Goal: Information Seeking & Learning: Learn about a topic

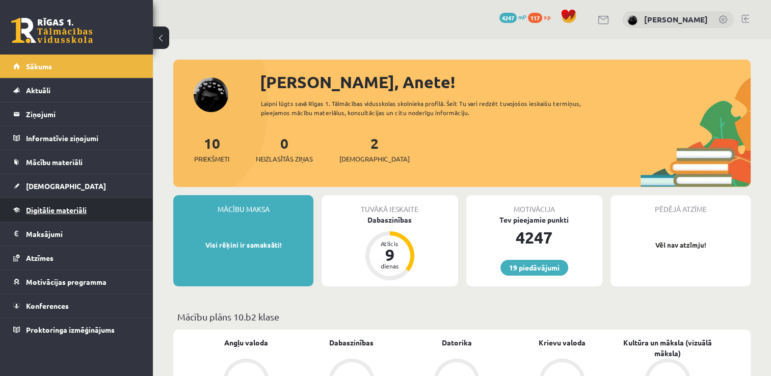
click at [76, 215] on link "Digitālie materiāli" at bounding box center [76, 209] width 127 height 23
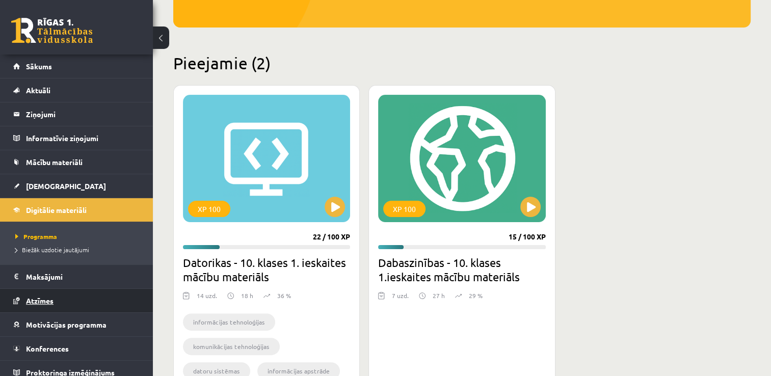
scroll to position [7, 0]
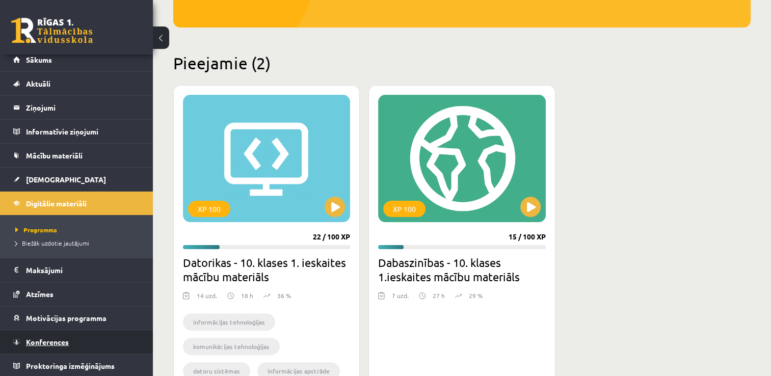
click at [109, 331] on link "Konferences" at bounding box center [76, 341] width 127 height 23
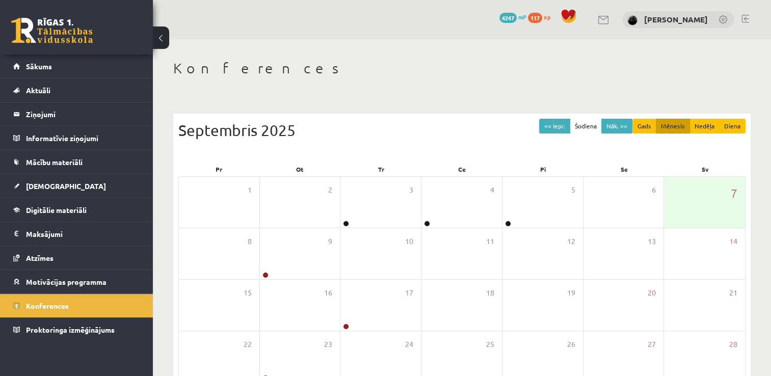
click at [429, 135] on div "Septembris 2025" at bounding box center [462, 130] width 568 height 23
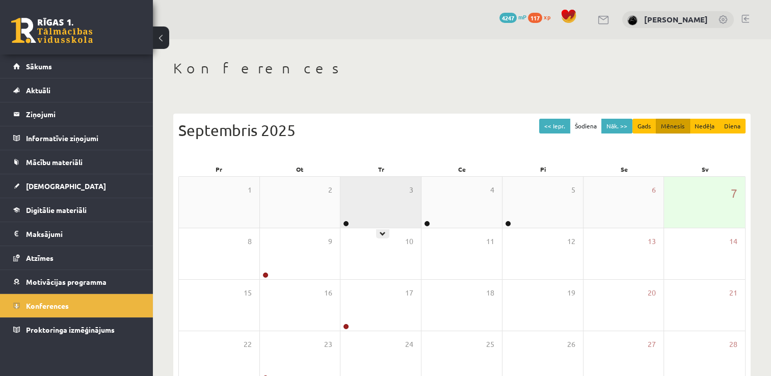
click at [392, 207] on div "3" at bounding box center [381, 202] width 81 height 51
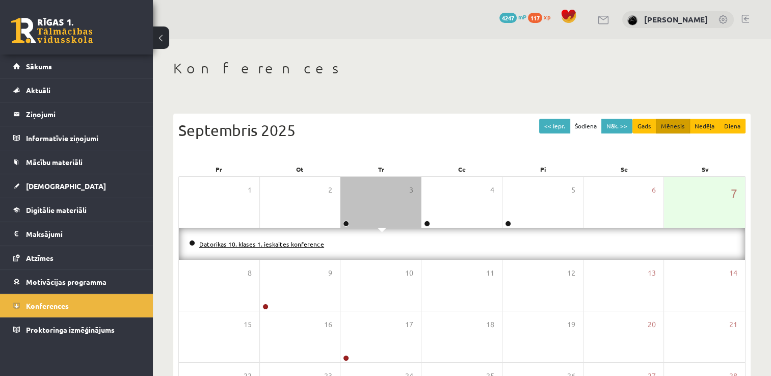
click at [304, 242] on link "Datorikas 10. klases 1. ieskaites konference" at bounding box center [261, 244] width 125 height 8
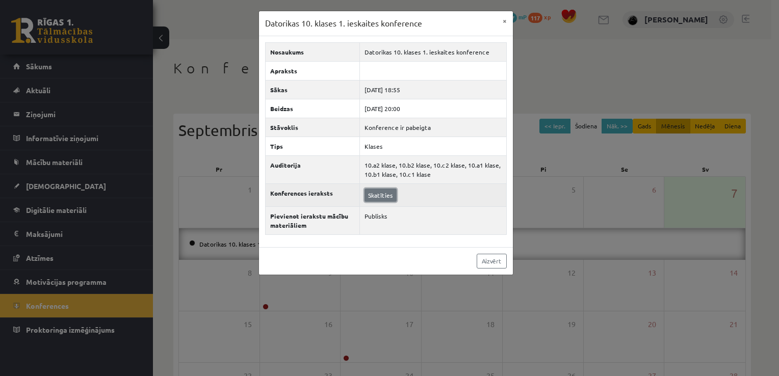
click at [372, 194] on link "Skatīties" at bounding box center [381, 195] width 32 height 13
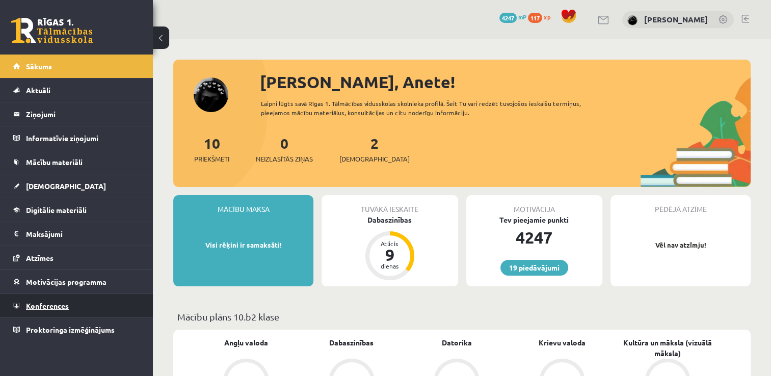
click at [102, 308] on link "Konferences" at bounding box center [76, 305] width 127 height 23
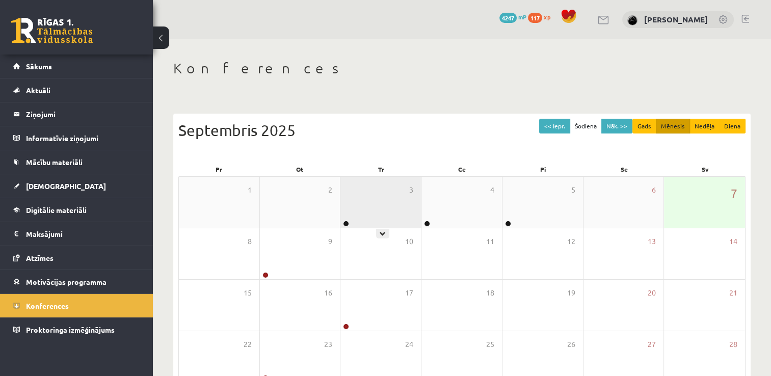
click at [359, 225] on div "3" at bounding box center [381, 202] width 81 height 51
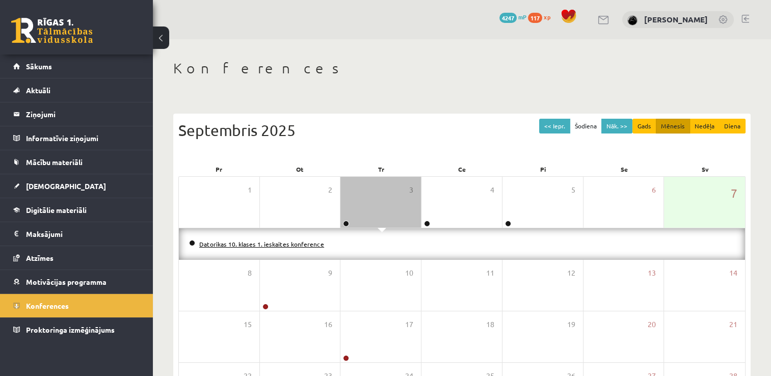
click at [302, 242] on link "Datorikas 10. klases 1. ieskaites konference" at bounding box center [261, 244] width 125 height 8
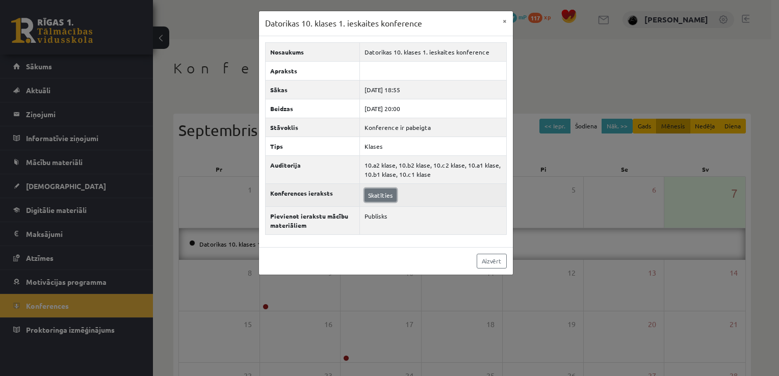
click at [367, 193] on link "Skatīties" at bounding box center [381, 195] width 32 height 13
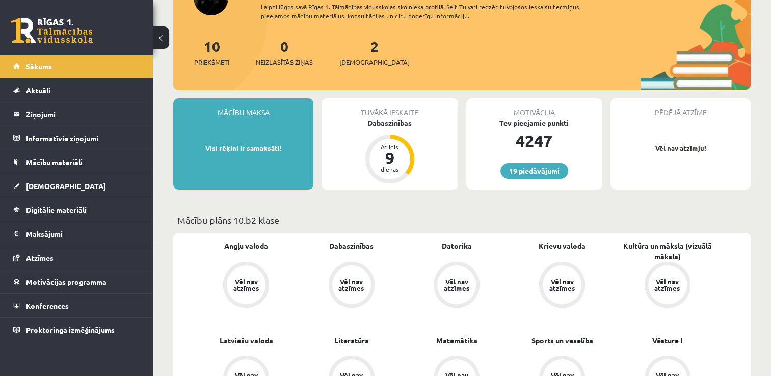
scroll to position [95, 0]
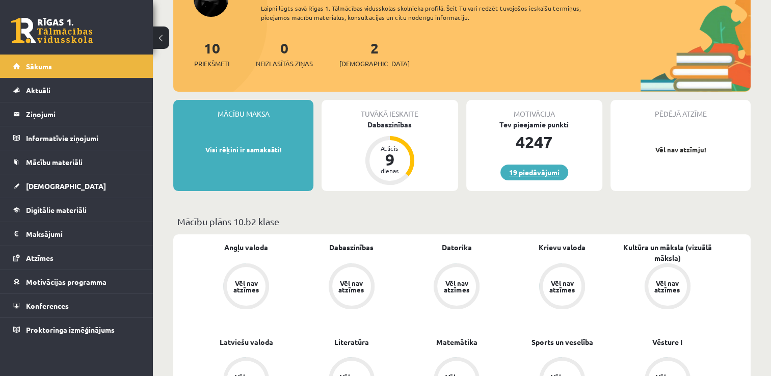
click at [512, 173] on link "19 piedāvājumi" at bounding box center [535, 173] width 68 height 16
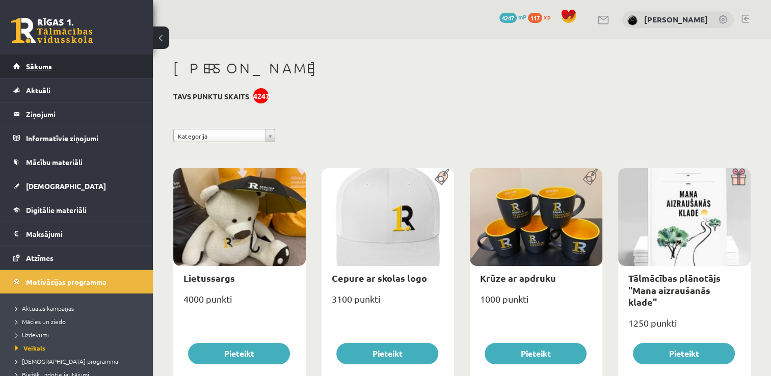
click at [94, 70] on link "Sākums" at bounding box center [76, 66] width 127 height 23
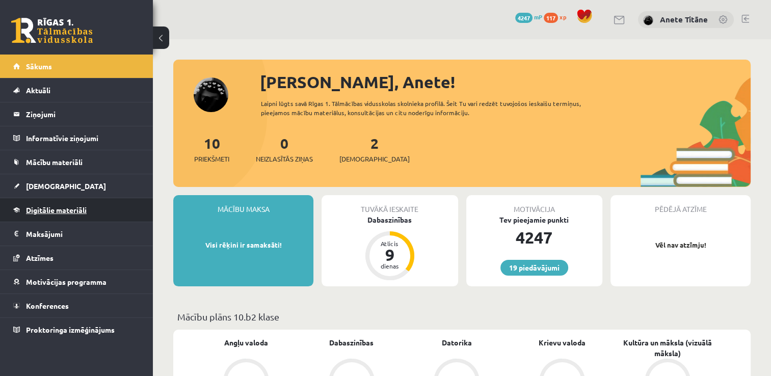
click at [84, 214] on link "Digitālie materiāli" at bounding box center [76, 209] width 127 height 23
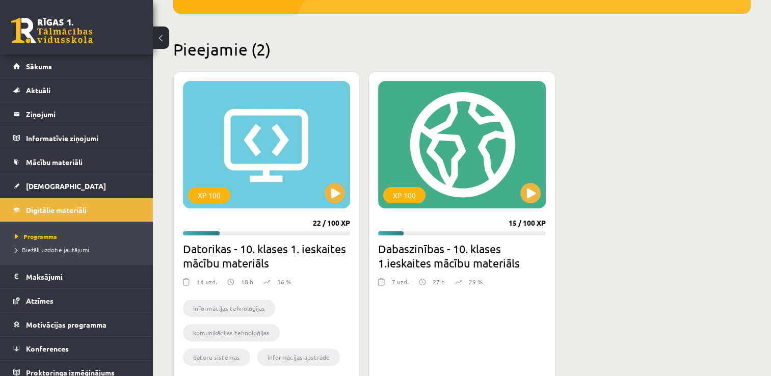
scroll to position [220, 0]
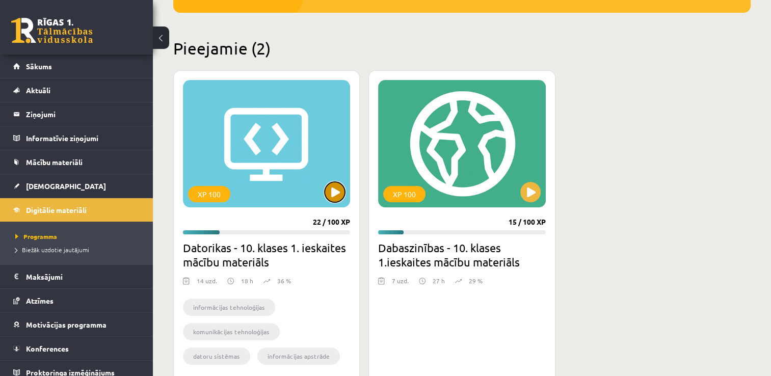
click at [339, 194] on button at bounding box center [335, 192] width 20 height 20
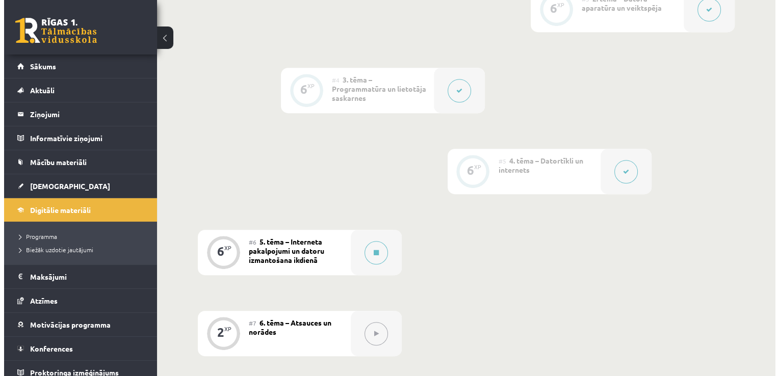
scroll to position [499, 0]
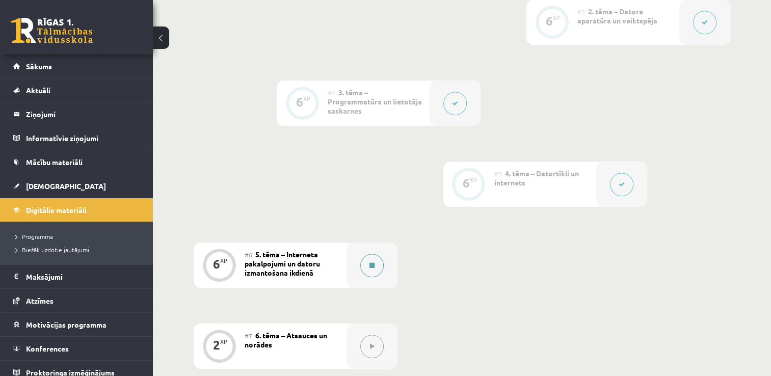
click at [363, 243] on div at bounding box center [372, 265] width 51 height 45
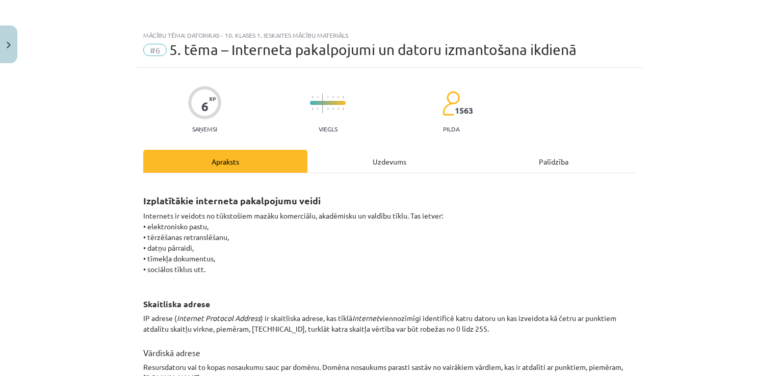
click at [383, 162] on div "Uzdevums" at bounding box center [389, 161] width 164 height 23
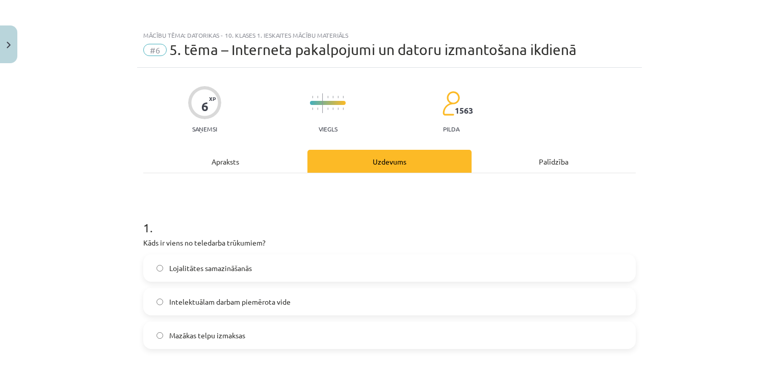
scroll to position [25, 0]
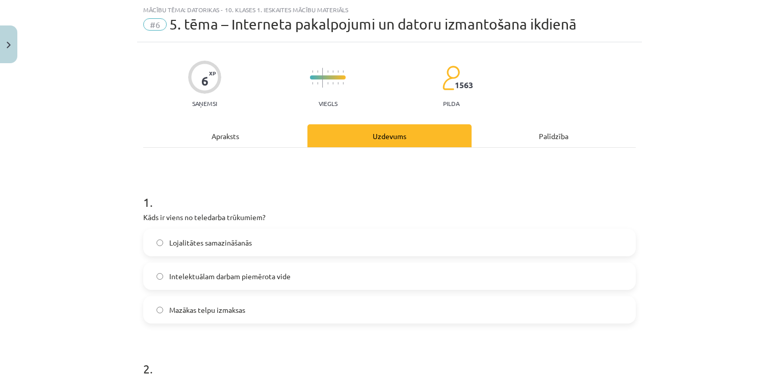
click at [260, 242] on label "Lojalitātes samazināšanās" at bounding box center [389, 242] width 491 height 25
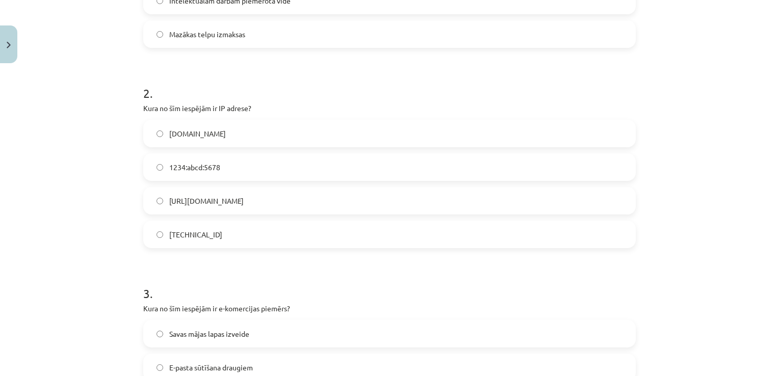
scroll to position [306, 0]
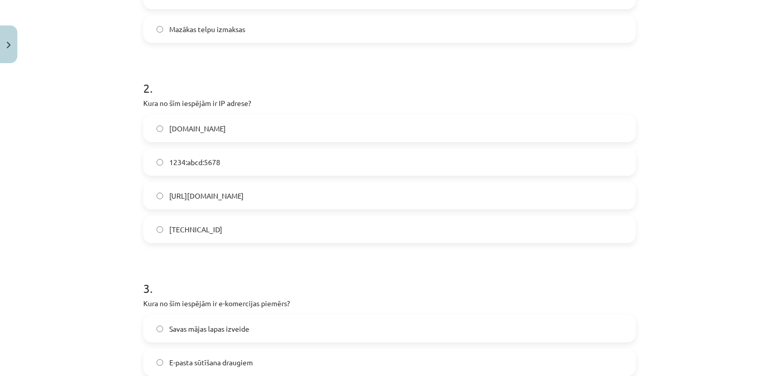
click at [224, 173] on label "1234:abcd:5678" at bounding box center [389, 161] width 491 height 25
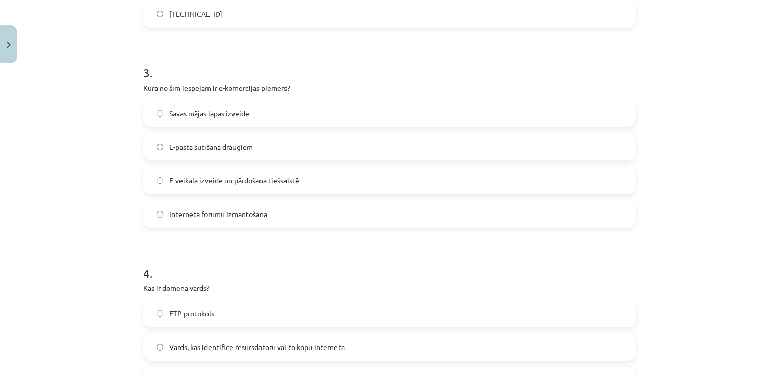
scroll to position [530, 0]
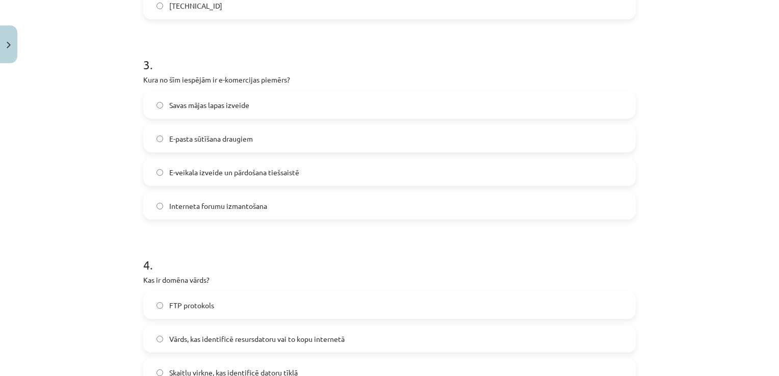
click at [235, 164] on label "E-veikala izveide un pārdošana tiešsaistē" at bounding box center [389, 172] width 491 height 25
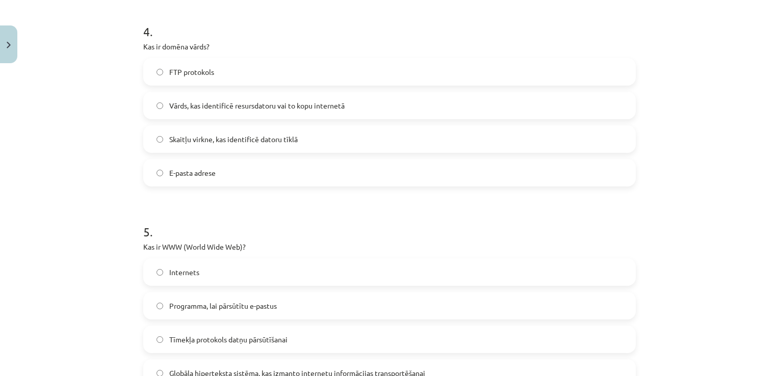
scroll to position [766, 0]
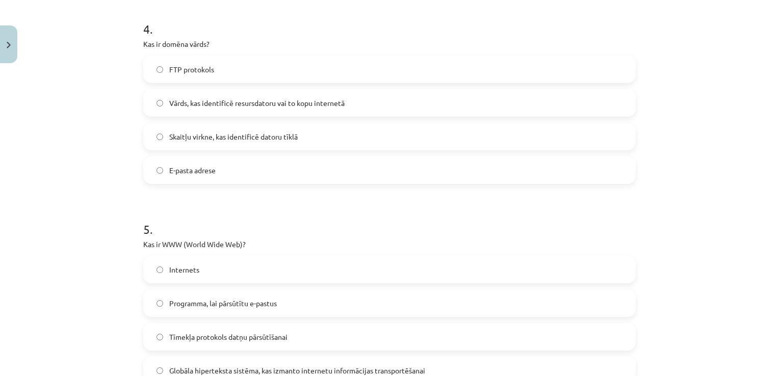
click at [229, 93] on label "Vārds, kas identificē resursdatoru vai to kopu internetā" at bounding box center [389, 102] width 491 height 25
click at [226, 270] on label "Internets" at bounding box center [389, 269] width 491 height 25
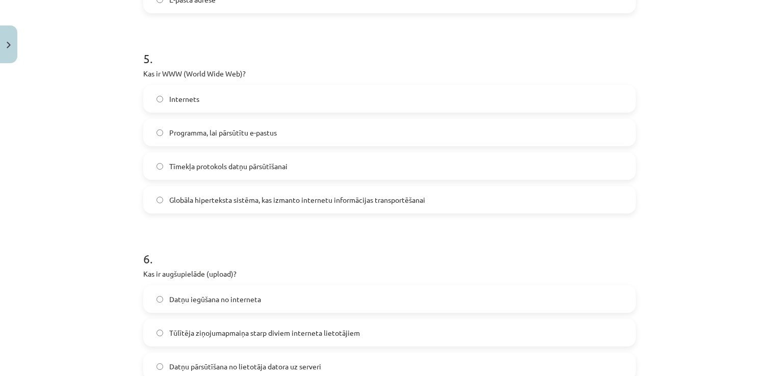
scroll to position [948, 0]
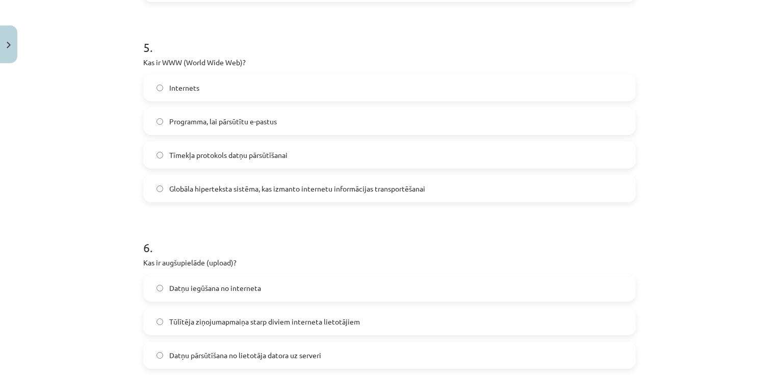
click at [222, 188] on span "Globāla hiperteksta sistēma, kas izmanto internetu informācijas transportēšanai" at bounding box center [297, 189] width 256 height 11
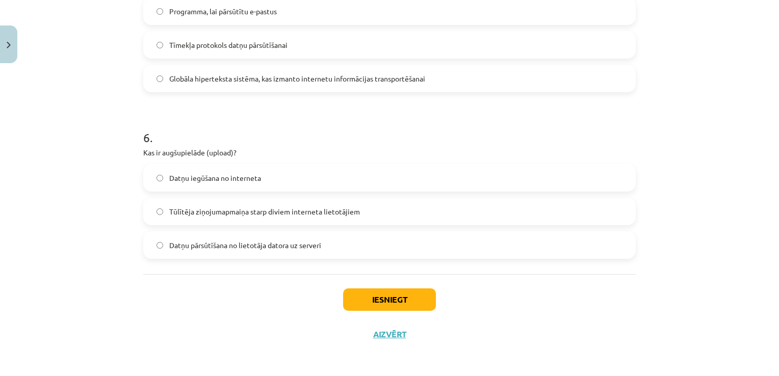
click at [225, 208] on span "Tūlītēja ziņojumapmaiņa starp diviem interneta lietotājiem" at bounding box center [264, 212] width 191 height 11
click at [360, 296] on button "Iesniegt" at bounding box center [389, 300] width 93 height 22
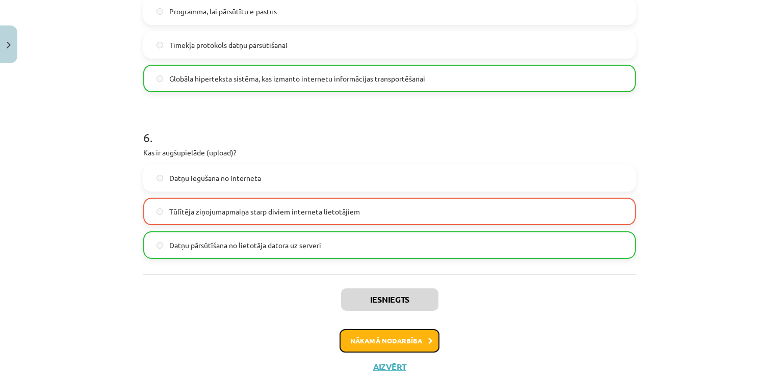
click at [366, 331] on button "Nākamā nodarbība" at bounding box center [390, 340] width 100 height 23
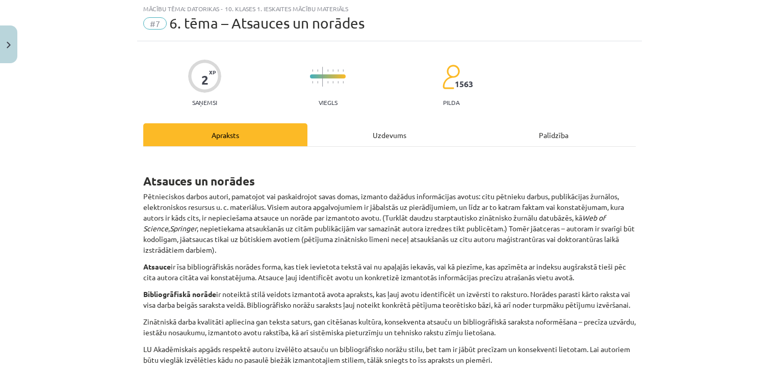
scroll to position [25, 0]
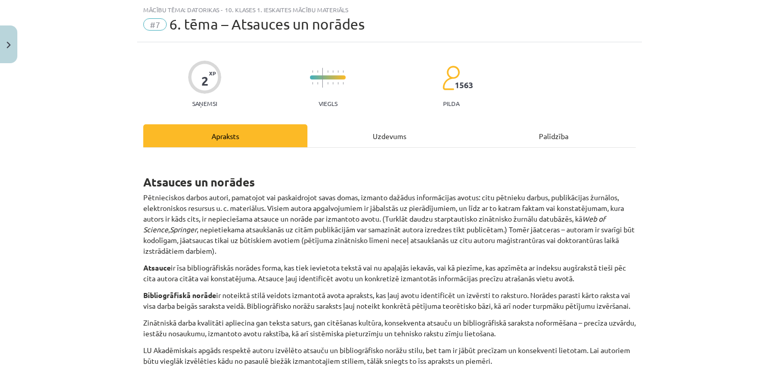
click at [381, 143] on div "Uzdevums" at bounding box center [389, 135] width 164 height 23
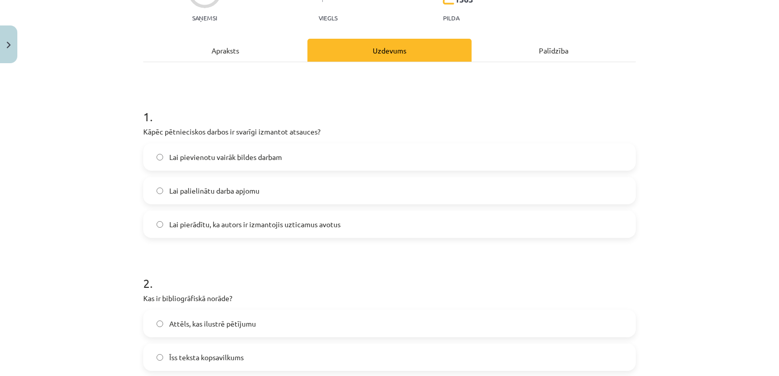
scroll to position [131, 0]
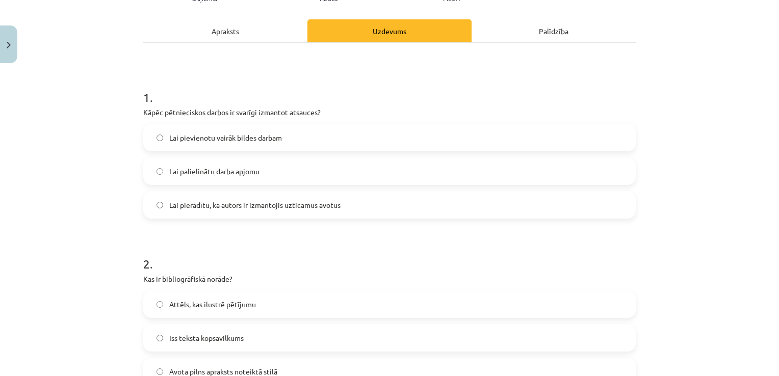
click at [277, 205] on span "Lai pierādītu, ka autors ir izmantojis uzticamus avotus" at bounding box center [254, 205] width 171 height 11
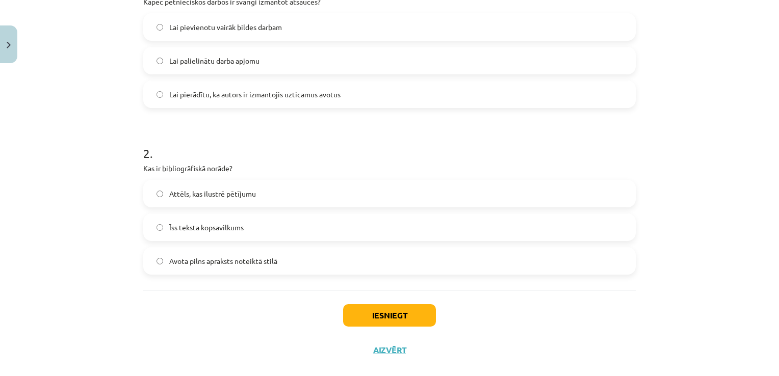
scroll to position [244, 0]
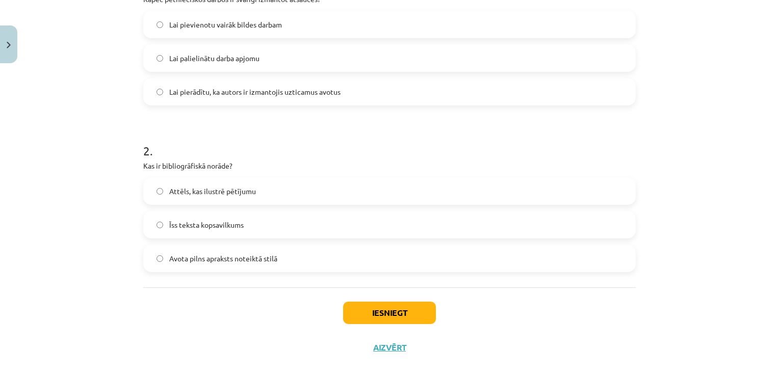
click at [255, 192] on label "Attēls, kas ilustrē pētījumu" at bounding box center [389, 190] width 491 height 25
click at [247, 255] on span "Avota pilns apraksts noteiktā stilā" at bounding box center [223, 258] width 108 height 11
click at [243, 217] on label "Īss teksta kopsavilkums" at bounding box center [389, 224] width 491 height 25
click at [361, 303] on button "Iesniegt" at bounding box center [389, 313] width 93 height 22
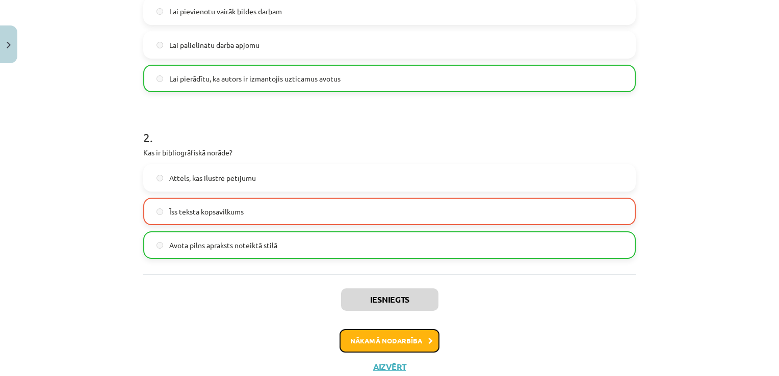
click at [383, 346] on button "Nākamā nodarbība" at bounding box center [390, 340] width 100 height 23
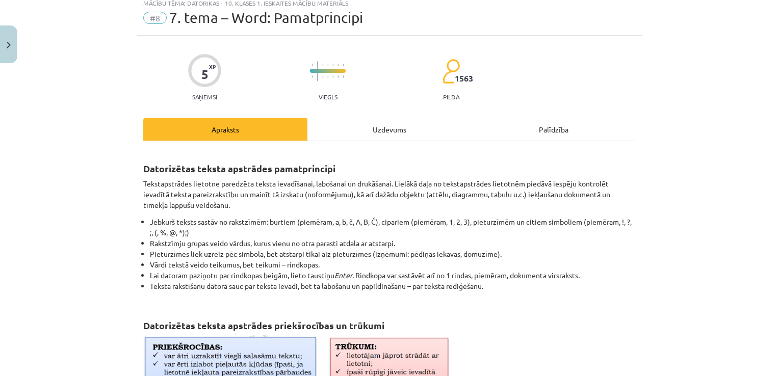
scroll to position [25, 0]
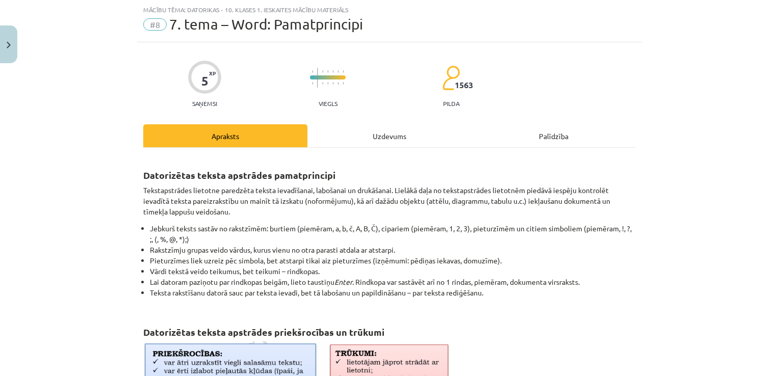
click at [380, 144] on div "Uzdevums" at bounding box center [389, 135] width 164 height 23
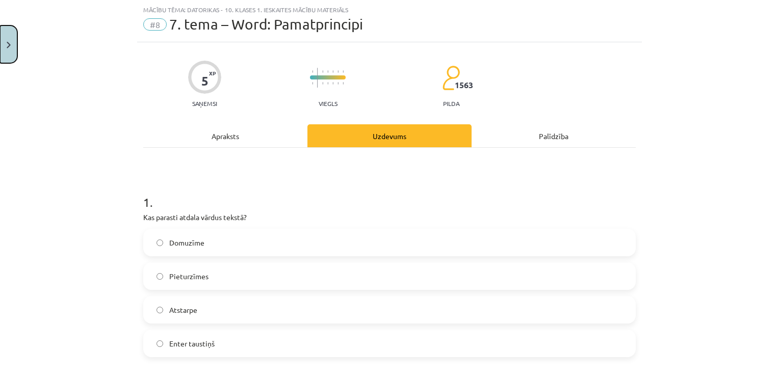
click at [9, 41] on button "Close" at bounding box center [8, 44] width 17 height 38
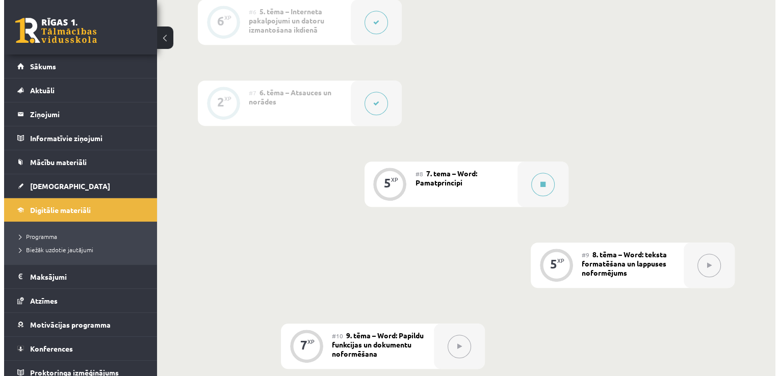
scroll to position [743, 0]
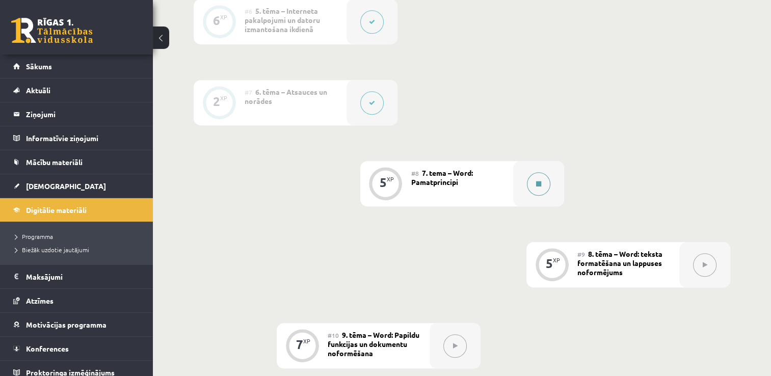
click at [546, 172] on button at bounding box center [538, 183] width 23 height 23
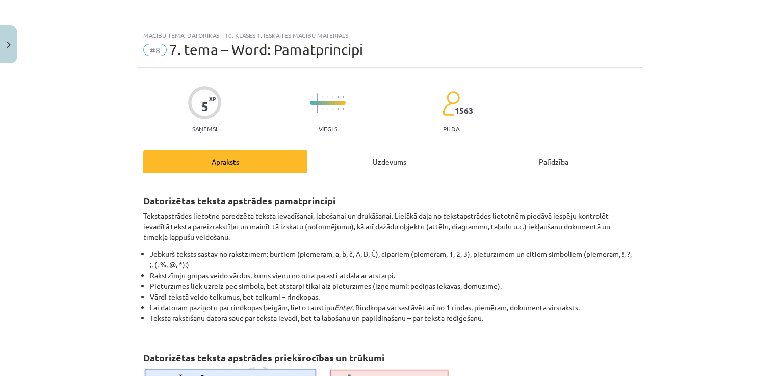
click at [395, 162] on div "Uzdevums" at bounding box center [389, 161] width 164 height 23
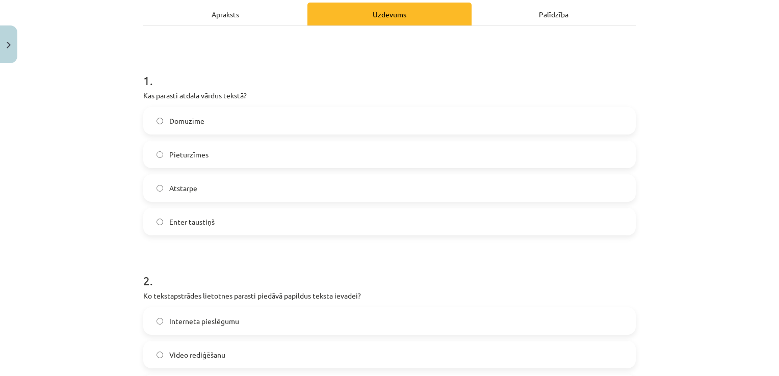
scroll to position [148, 0]
click at [224, 15] on div "Apraksts" at bounding box center [225, 13] width 164 height 23
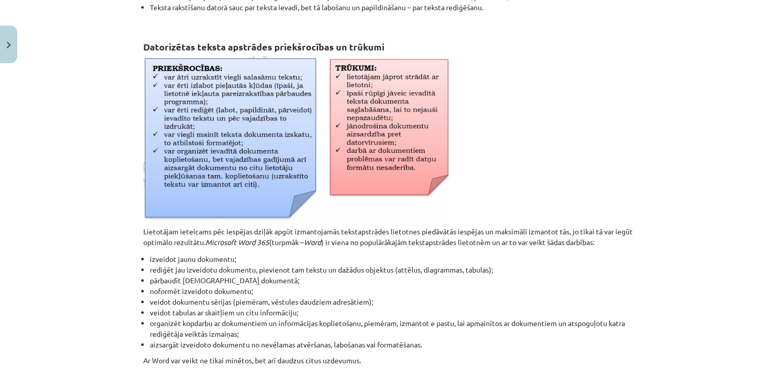
scroll to position [471, 0]
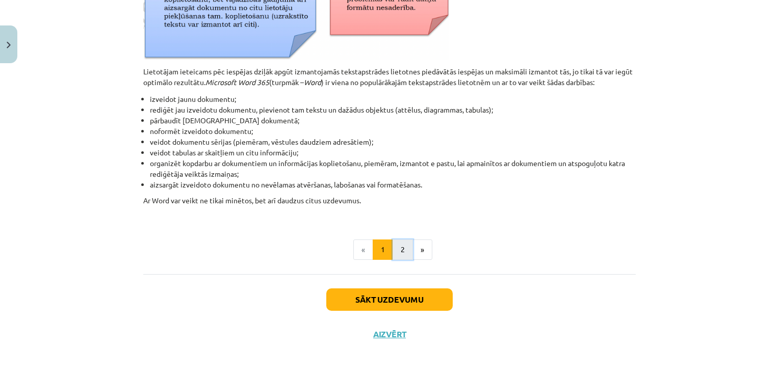
click at [398, 247] on button "2" at bounding box center [403, 250] width 20 height 20
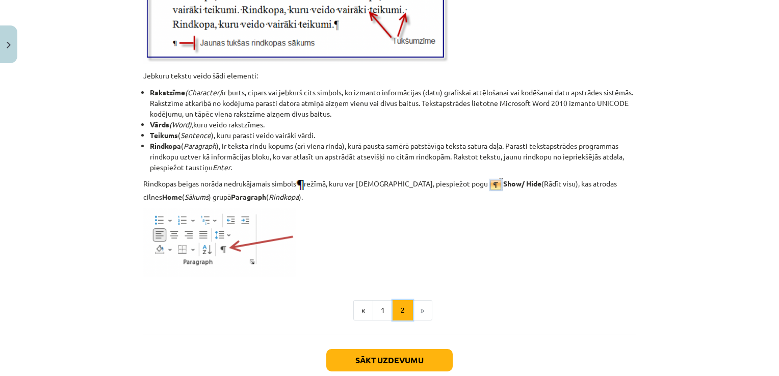
scroll to position [1250, 0]
click at [376, 307] on button "1" at bounding box center [383, 310] width 20 height 20
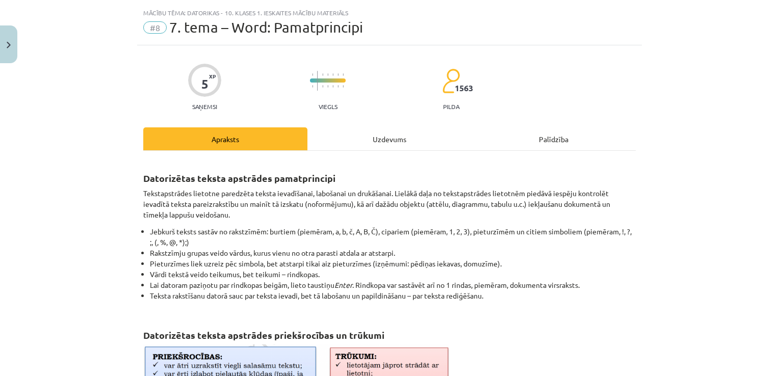
scroll to position [0, 0]
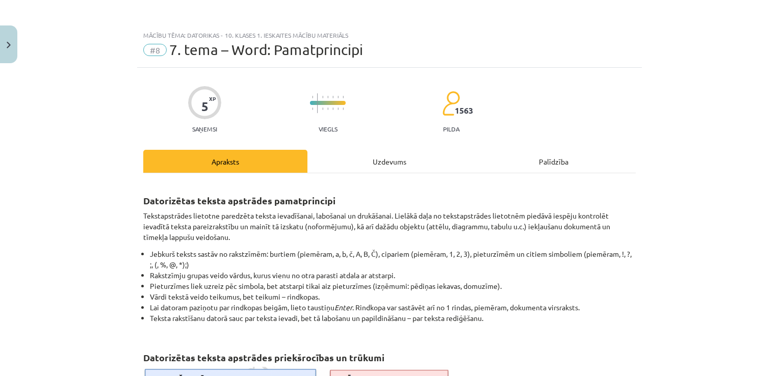
click at [364, 156] on div "Uzdevums" at bounding box center [389, 161] width 164 height 23
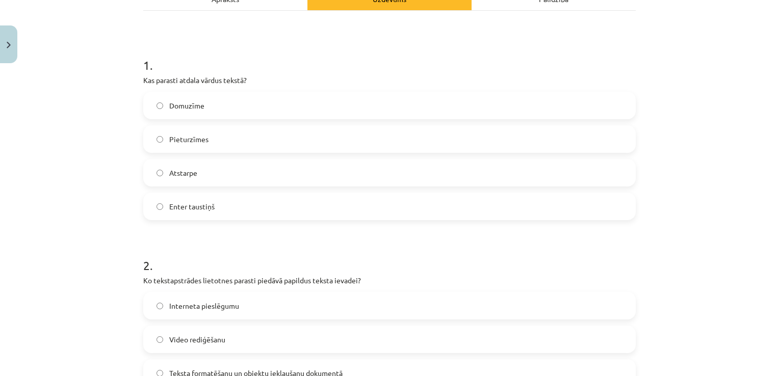
scroll to position [163, 0]
click at [239, 168] on label "Atstarpe" at bounding box center [389, 172] width 491 height 25
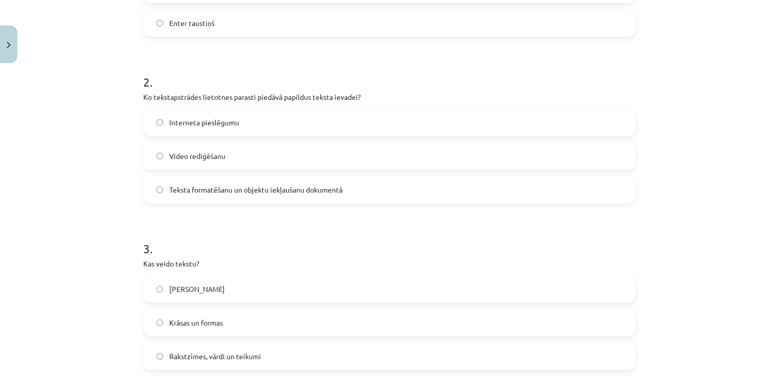
scroll to position [347, 0]
click at [230, 193] on span "Teksta formatēšanu un objektu iekļaušanu dokumentā" at bounding box center [255, 189] width 173 height 11
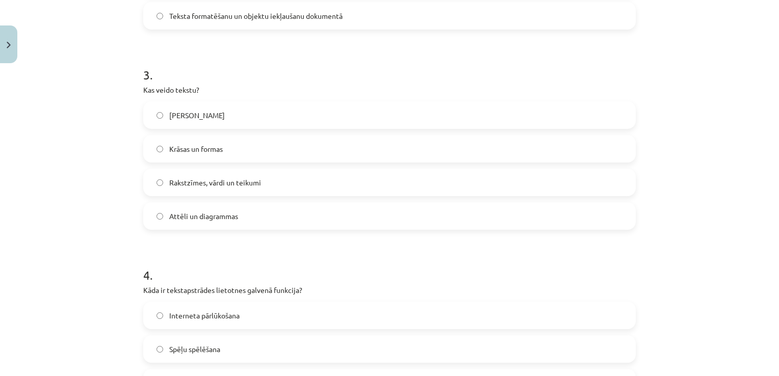
scroll to position [521, 0]
click at [228, 190] on label "Rakstzīmes, vārdi un teikumi" at bounding box center [389, 181] width 491 height 25
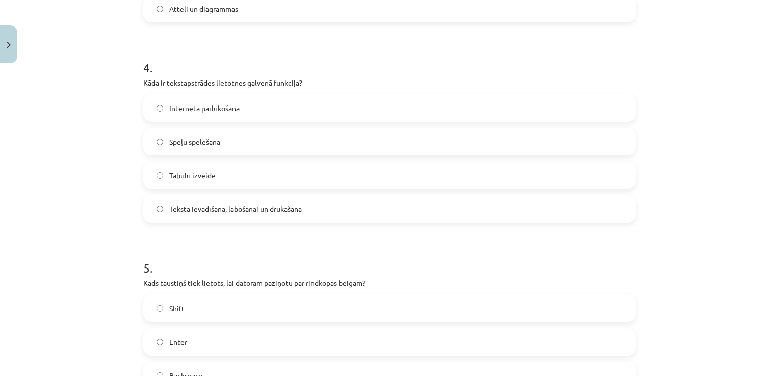
scroll to position [739, 0]
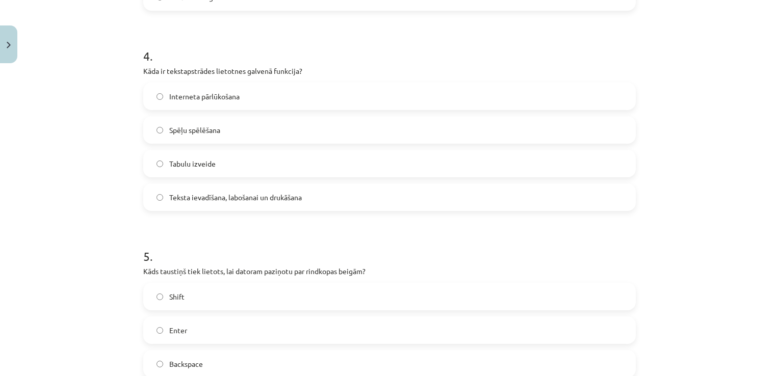
click at [225, 203] on label "Teksta ievadīšana, labošanai un drukāšana" at bounding box center [389, 197] width 491 height 25
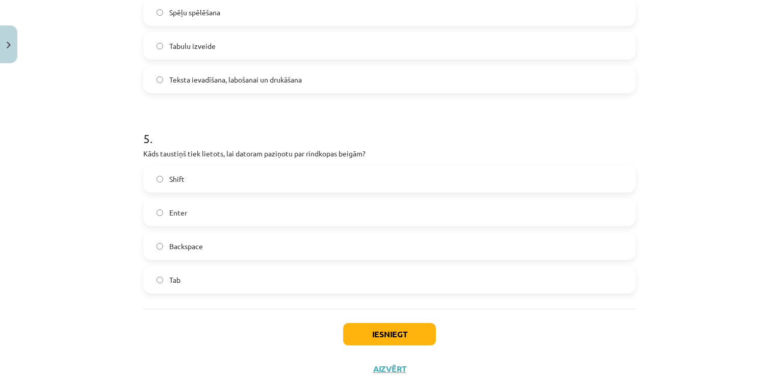
scroll to position [892, 0]
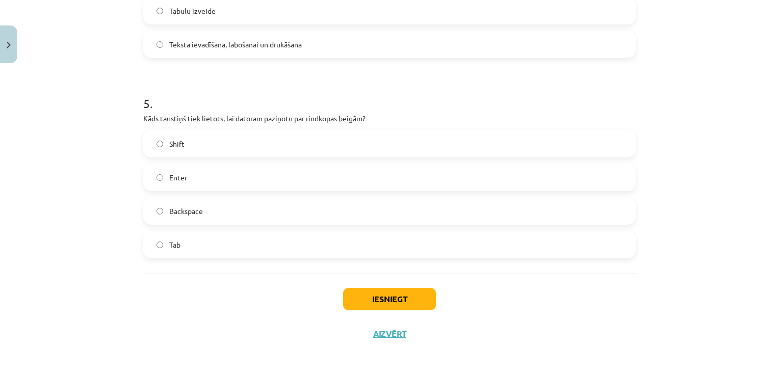
click at [197, 141] on label "Shift" at bounding box center [389, 143] width 491 height 25
click at [349, 295] on button "Iesniegt" at bounding box center [389, 299] width 93 height 22
click at [370, 293] on button "Iesniegt" at bounding box center [389, 299] width 93 height 22
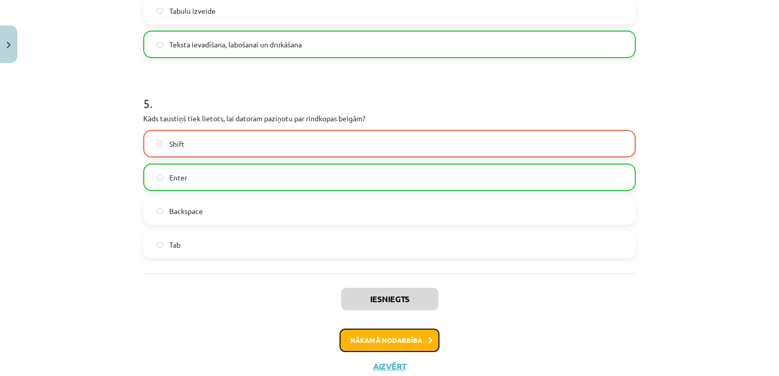
click at [370, 337] on button "Nākamā nodarbība" at bounding box center [390, 340] width 100 height 23
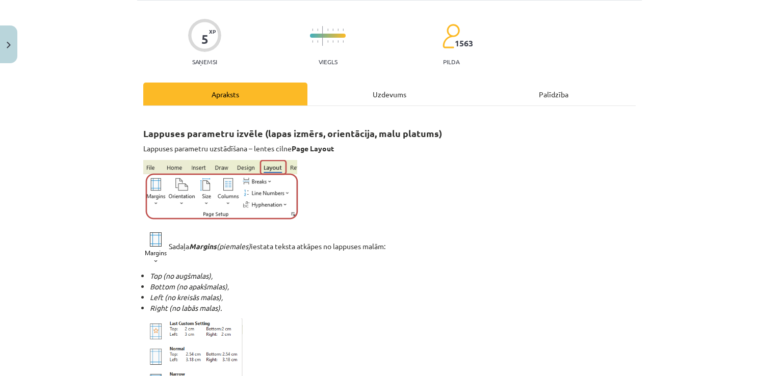
scroll to position [25, 0]
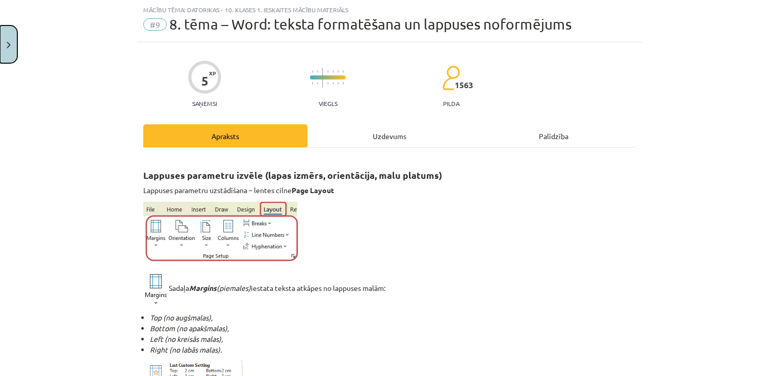
click at [6, 54] on button "Close" at bounding box center [8, 44] width 17 height 38
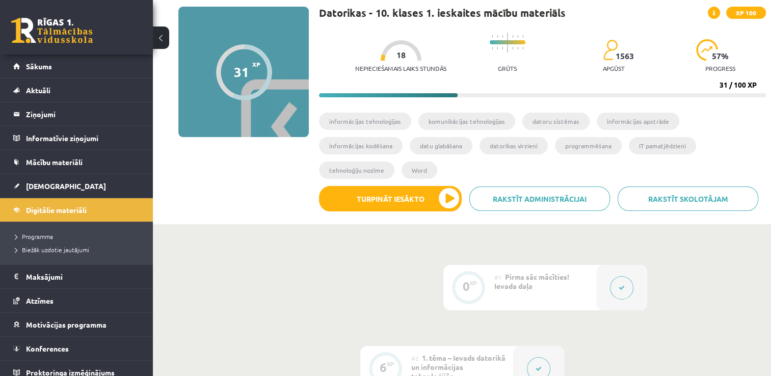
scroll to position [0, 0]
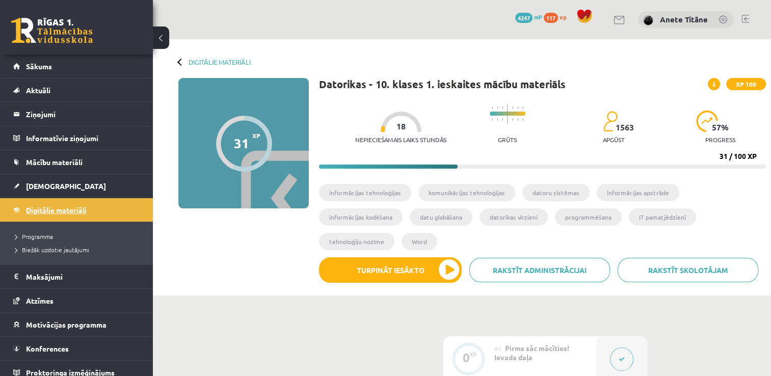
click at [78, 211] on span "Digitālie materiāli" at bounding box center [56, 209] width 61 height 9
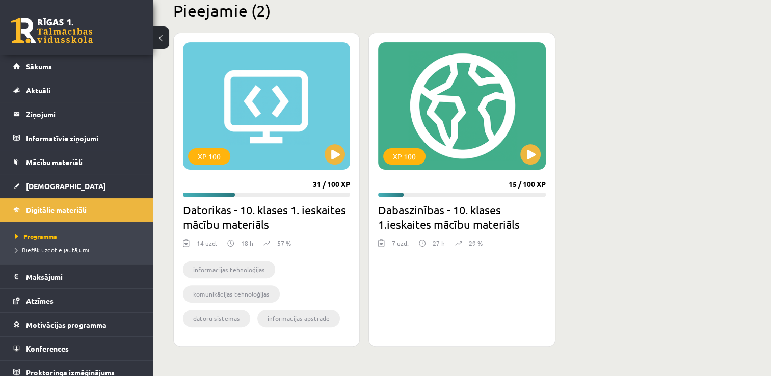
scroll to position [267, 0]
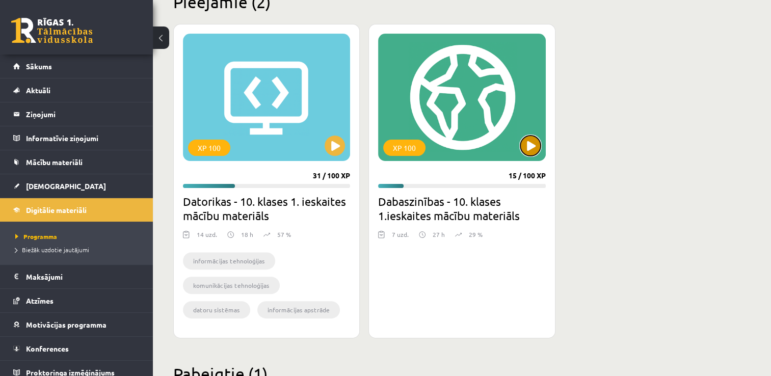
click at [533, 151] on button at bounding box center [531, 146] width 20 height 20
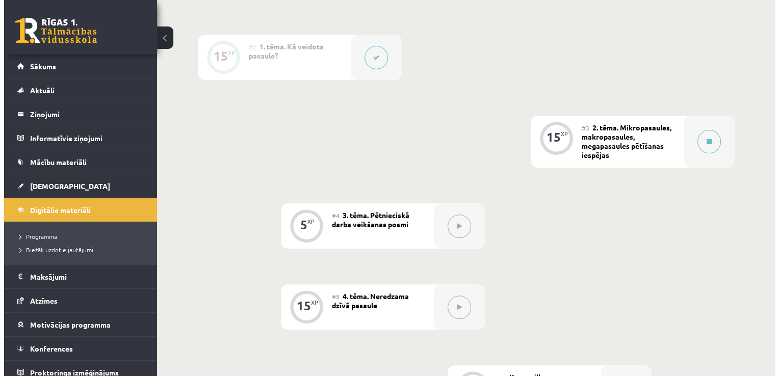
scroll to position [322, 0]
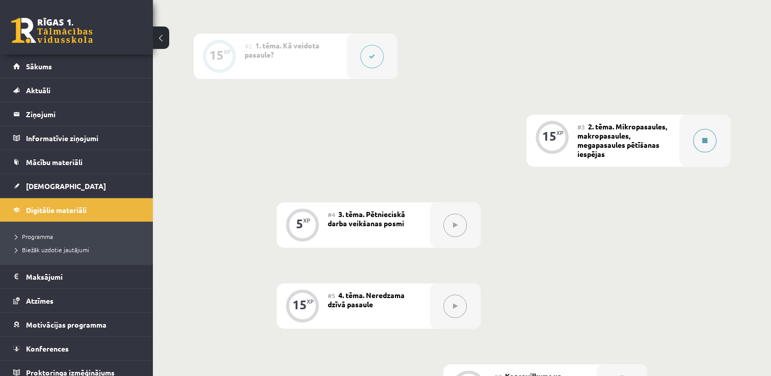
click at [702, 144] on button at bounding box center [704, 140] width 23 height 23
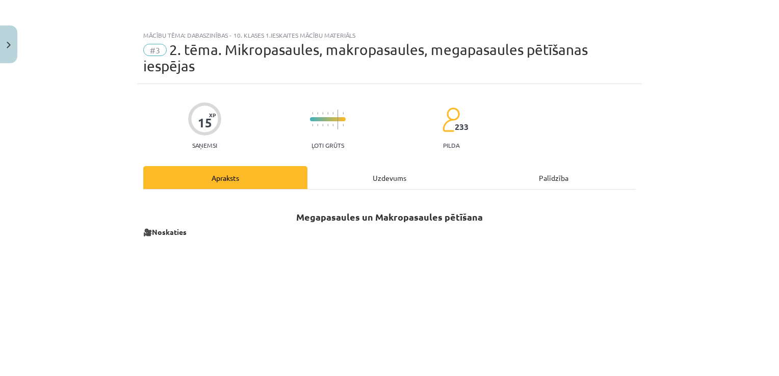
click at [383, 176] on div "Uzdevums" at bounding box center [389, 177] width 164 height 23
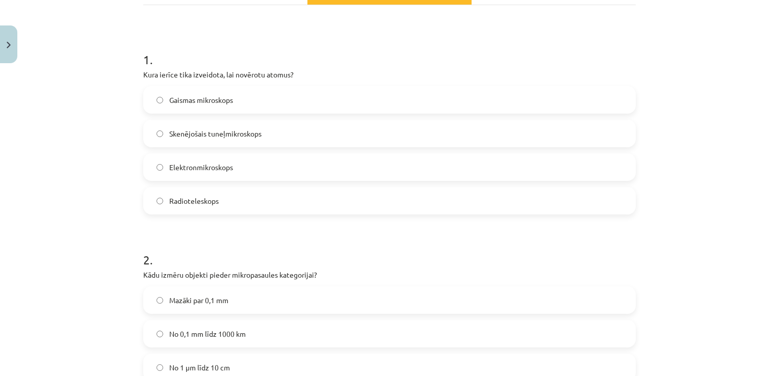
scroll to position [193, 0]
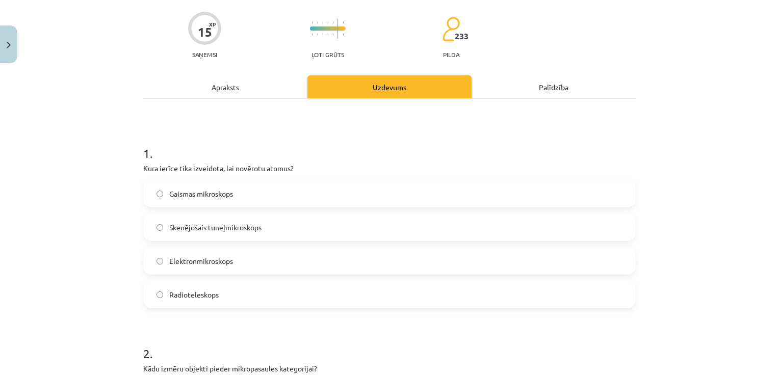
click at [245, 91] on div "Apraksts" at bounding box center [225, 86] width 164 height 23
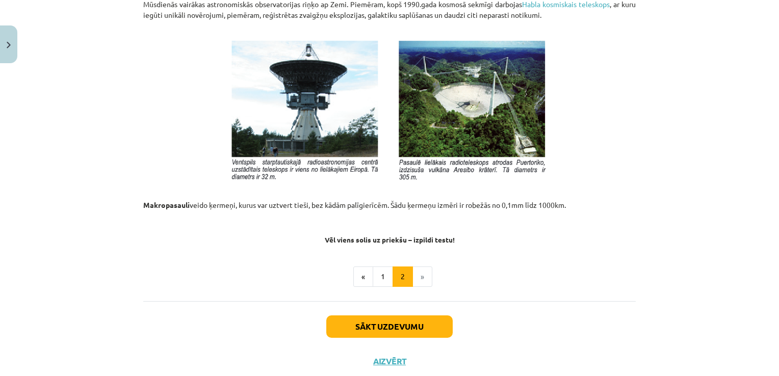
scroll to position [1096, 0]
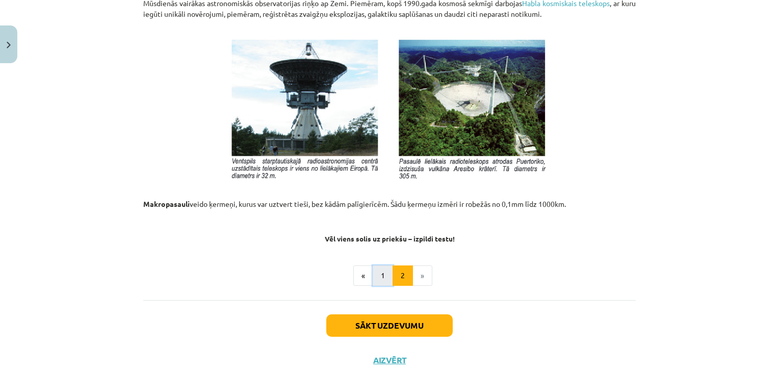
click at [379, 270] on button "1" at bounding box center [383, 276] width 20 height 20
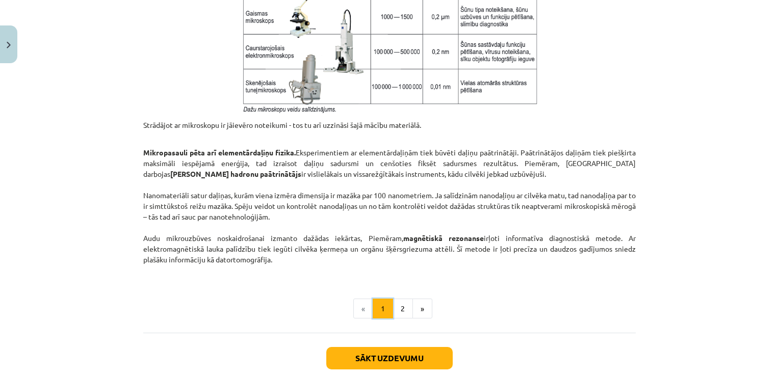
scroll to position [810, 0]
click at [400, 354] on button "Sākt uzdevumu" at bounding box center [389, 358] width 126 height 22
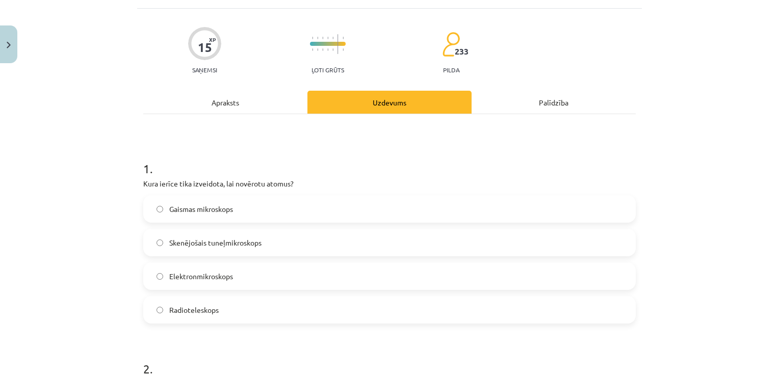
scroll to position [76, 0]
drag, startPoint x: 239, startPoint y: 269, endPoint x: 165, endPoint y: 270, distance: 73.4
click at [165, 270] on label "Elektronmikroskops" at bounding box center [389, 275] width 491 height 25
copy span "Elektronmikroskops"
drag, startPoint x: 238, startPoint y: 140, endPoint x: 239, endPoint y: 121, distance: 18.9
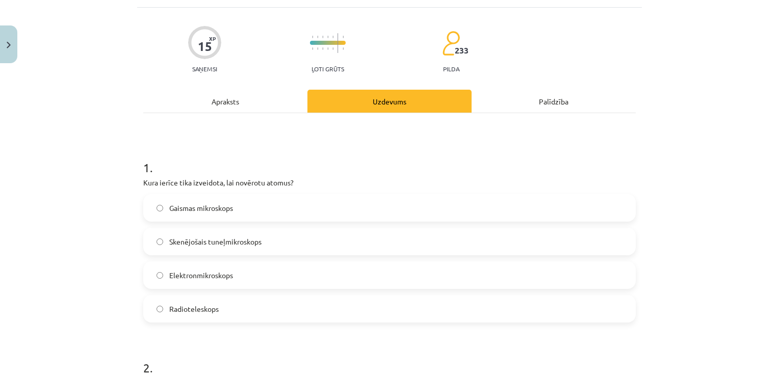
drag, startPoint x: 139, startPoint y: 183, endPoint x: 286, endPoint y: 183, distance: 146.8
copy p "Kura ierīce tika izveidota, lai novērotu atomus"
click at [339, 184] on p "Kura ierīce tika izveidota, lai novērotu atomus?" at bounding box center [389, 182] width 493 height 11
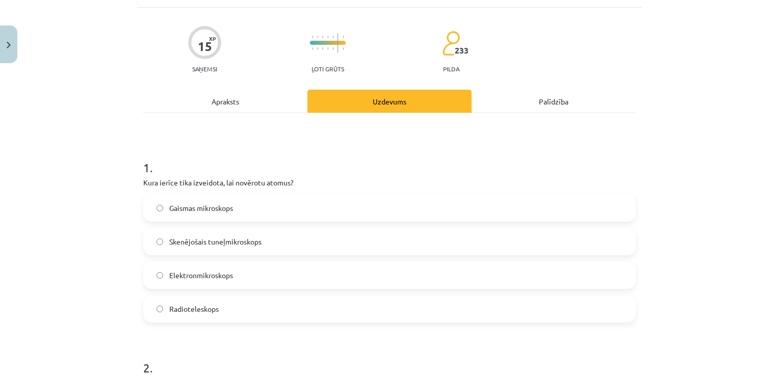
scroll to position [127, 0]
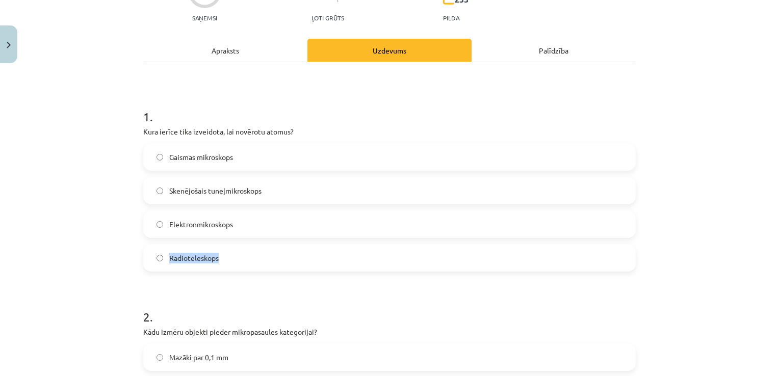
drag, startPoint x: 224, startPoint y: 256, endPoint x: 166, endPoint y: 255, distance: 58.1
click at [166, 255] on label "Radioteleskops" at bounding box center [389, 257] width 491 height 25
copy span "Radioteleskops"
click at [209, 107] on h1 "1 ." at bounding box center [389, 108] width 493 height 32
drag, startPoint x: 260, startPoint y: 188, endPoint x: 165, endPoint y: 187, distance: 94.8
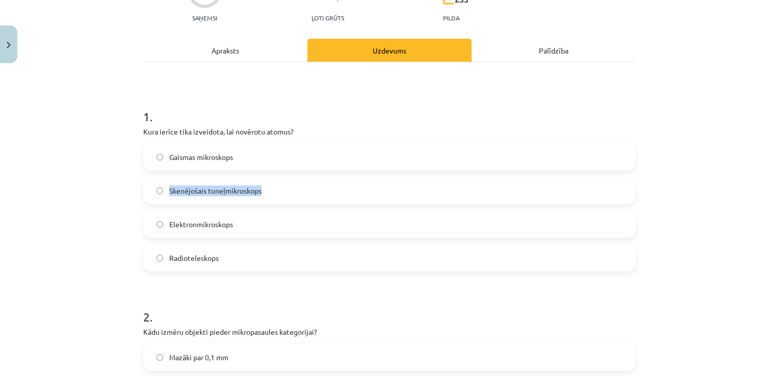
click at [165, 187] on label "Skenējošais tuneļmikroskops" at bounding box center [389, 190] width 491 height 25
copy span "Skenējošais tuneļmikroskops"
click at [107, 197] on div "Mācību tēma: Dabaszinības - 10. klases 1.ieskaites mācību materiāls #3 2. tēma.…" at bounding box center [389, 188] width 779 height 376
drag, startPoint x: 237, startPoint y: 152, endPoint x: 165, endPoint y: 154, distance: 71.9
click at [165, 154] on label "Gaismas mikroskops" at bounding box center [389, 156] width 491 height 25
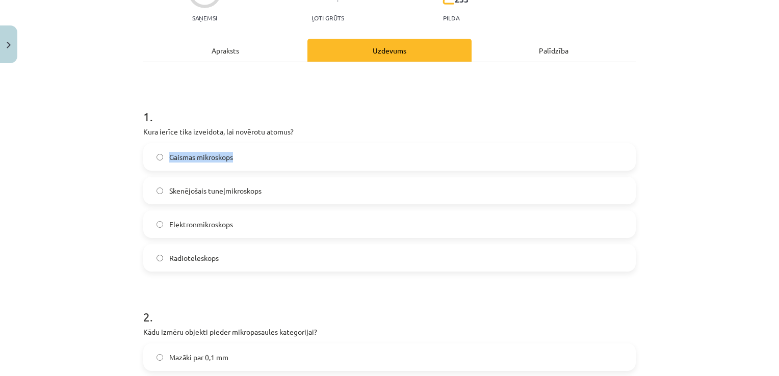
copy span "Gaismas mikroskops"
click at [260, 194] on label "Skenējošais tuneļmikroskops" at bounding box center [389, 190] width 491 height 25
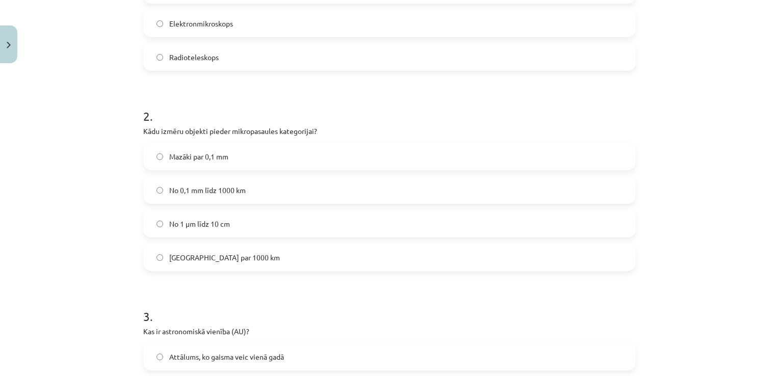
scroll to position [331, 0]
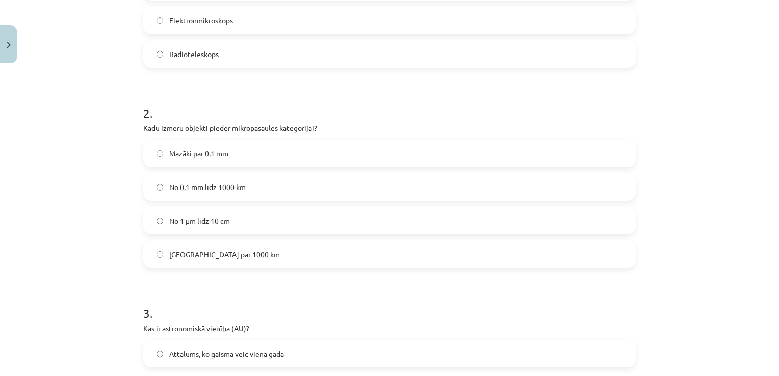
click at [263, 150] on label "Mazāki par 0,1 mm" at bounding box center [389, 153] width 491 height 25
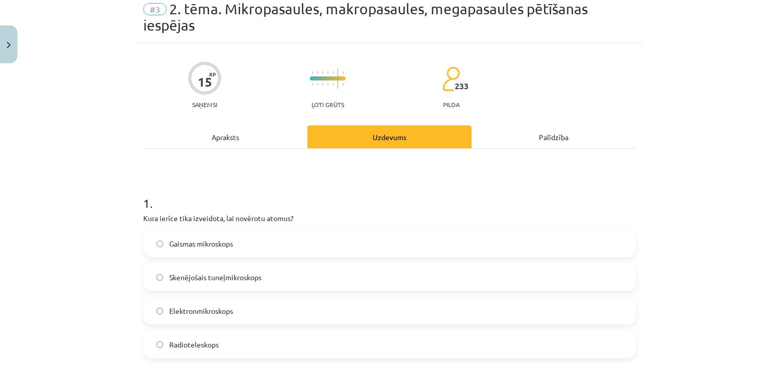
scroll to position [25, 0]
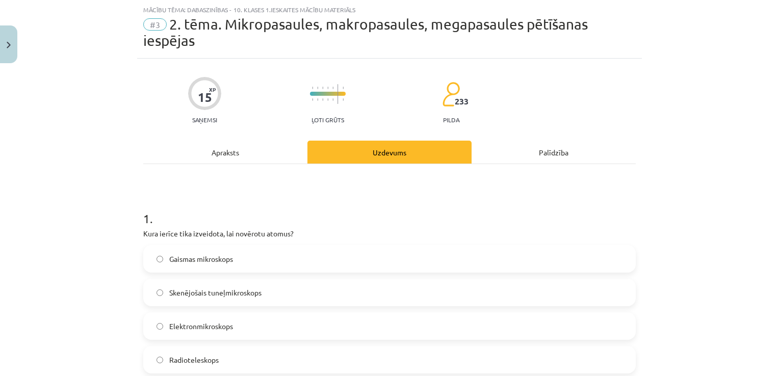
click at [211, 144] on div "Apraksts" at bounding box center [225, 152] width 164 height 23
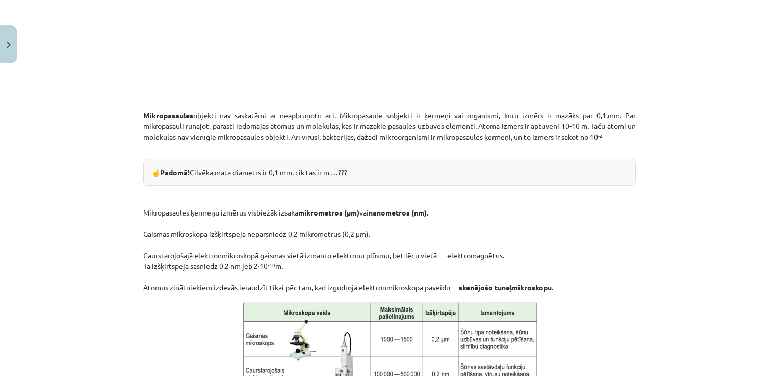
scroll to position [484, 0]
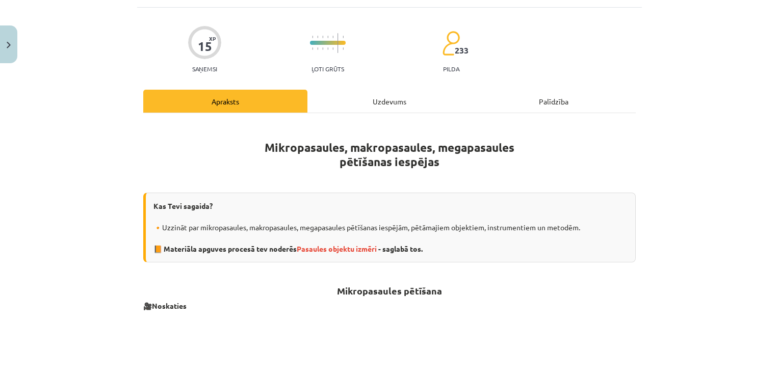
click at [388, 101] on div "Uzdevums" at bounding box center [389, 101] width 164 height 23
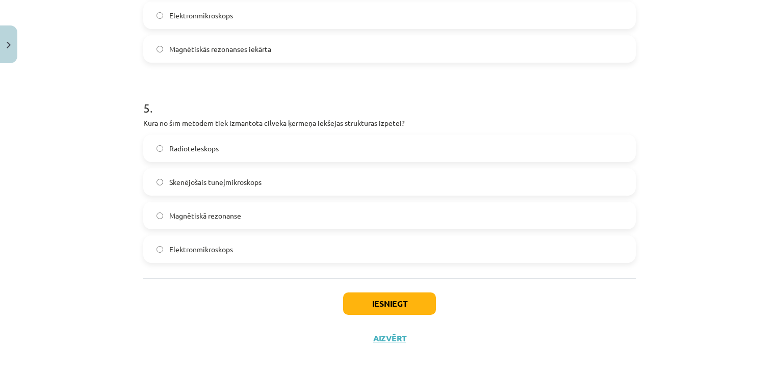
scroll to position [942, 0]
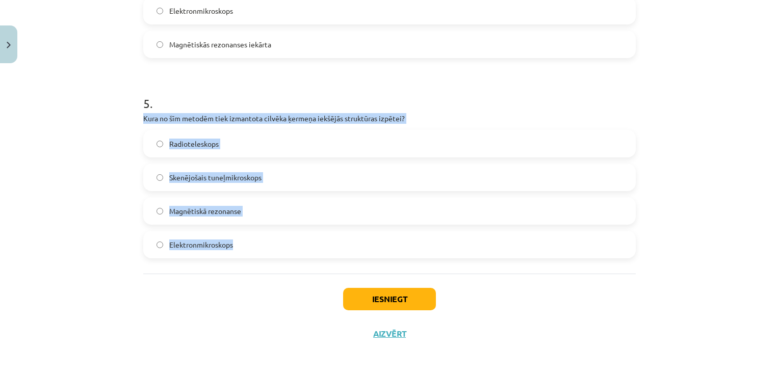
drag, startPoint x: 138, startPoint y: 117, endPoint x: 265, endPoint y: 247, distance: 181.4
copy div "Kura no šīm metodēm tiek izmantota cilvēka ķermeņa iekšējās struktūras izpētei?…"
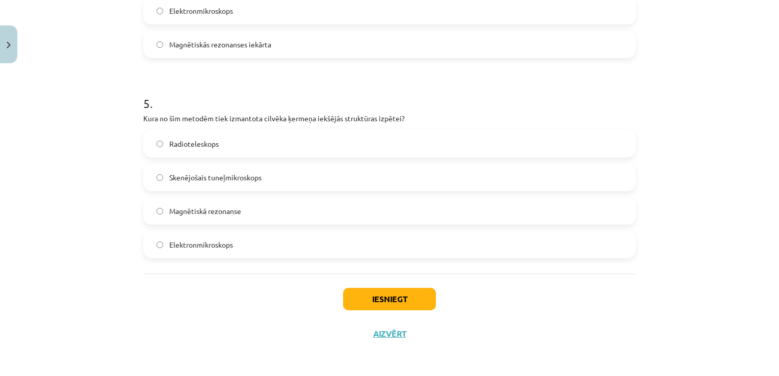
click at [312, 90] on h1 "5 ." at bounding box center [389, 95] width 493 height 32
click at [223, 207] on span "Magnētiskā rezonanse" at bounding box center [205, 211] width 72 height 11
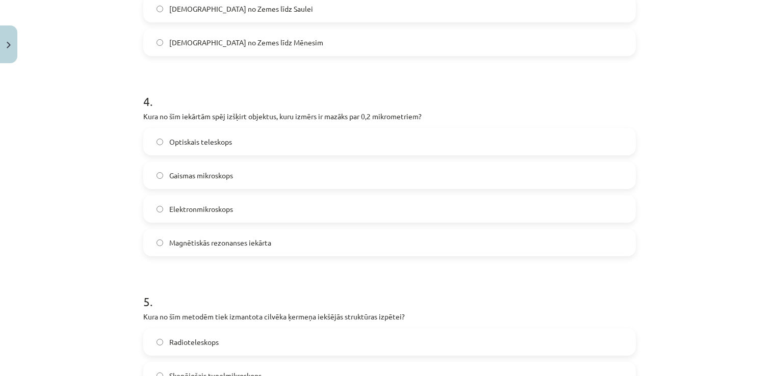
scroll to position [738, 0]
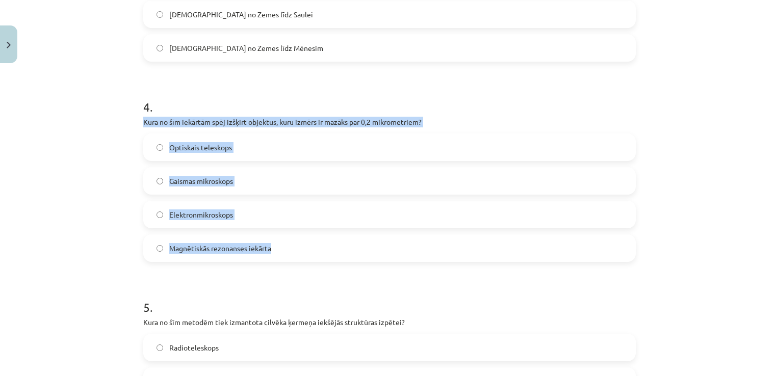
drag, startPoint x: 137, startPoint y: 120, endPoint x: 277, endPoint y: 248, distance: 190.2
copy div "Kura no šīm iekārtām spēj izšķirt objektus, kuru izmērs ir mazāks par 0,2 mikro…"
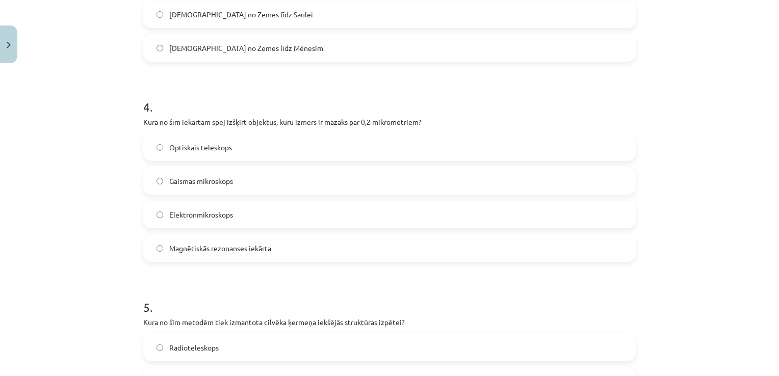
click at [211, 203] on label "Elektronmikroskops" at bounding box center [389, 214] width 491 height 25
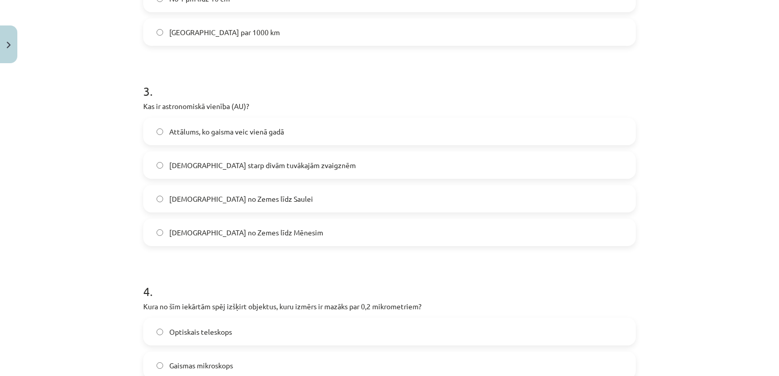
scroll to position [534, 0]
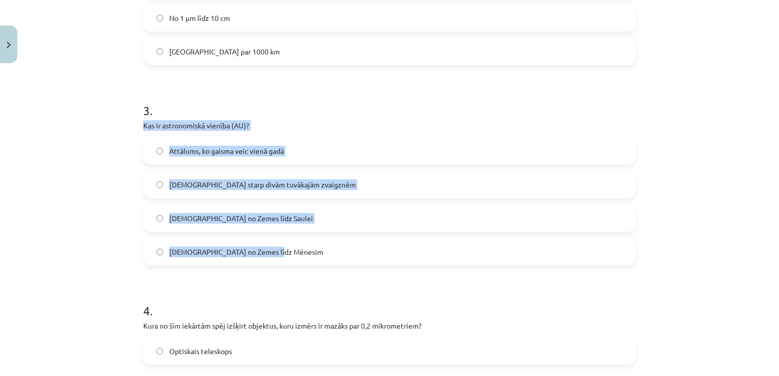
drag, startPoint x: 136, startPoint y: 122, endPoint x: 276, endPoint y: 258, distance: 195.1
click at [276, 258] on div "15 XP Saņemsi Ļoti grūts 233 pilda Apraksts Uzdevums Palīdzība 1 . Kura ierīce …" at bounding box center [389, 154] width 505 height 1209
copy div "Kas ir astronomiskā vienība (AU)? Attālums, ko gaisma veic vienā gadā Attālums …"
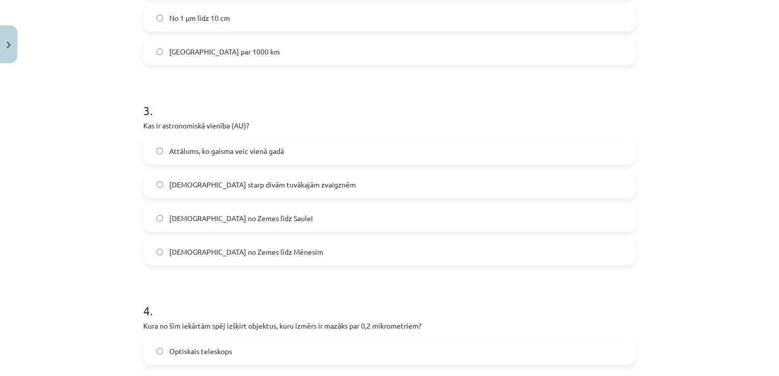
drag, startPoint x: 268, startPoint y: 273, endPoint x: 271, endPoint y: 136, distance: 137.2
click at [268, 272] on form "1 . Kura ierīce tika izveidota, lai novērotu atomus? Gaismas mikroskops Skenējo…" at bounding box center [389, 176] width 493 height 982
click at [245, 217] on span "Attālums no Zemes līdz Saulei" at bounding box center [241, 218] width 144 height 11
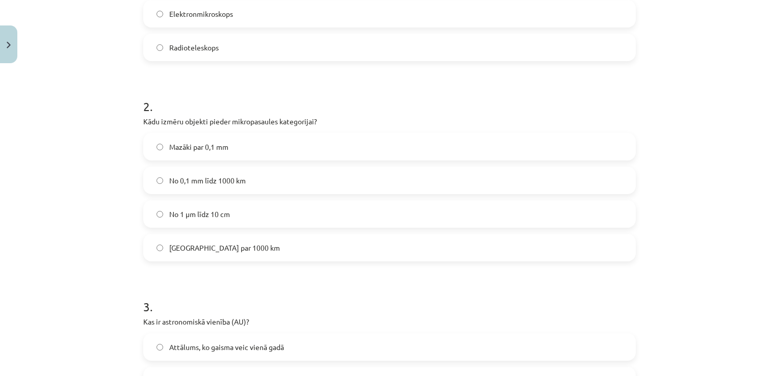
scroll to position [330, 0]
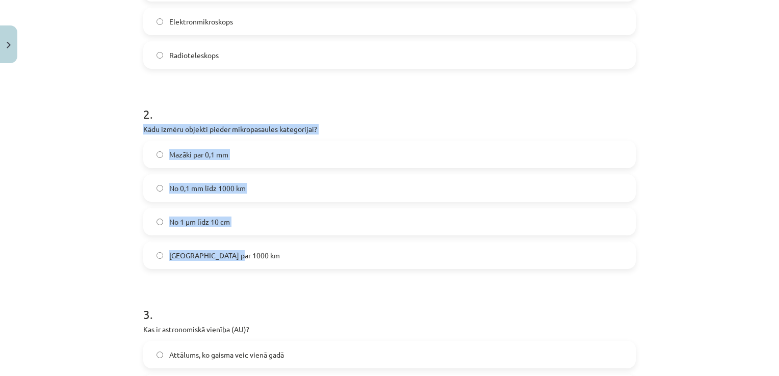
drag, startPoint x: 139, startPoint y: 129, endPoint x: 248, endPoint y: 248, distance: 161.7
click at [248, 248] on div "2 . Kādu izmēru objekti pieder mikropasaules kategorijai? Mazāki par 0,1 mm No …" at bounding box center [389, 179] width 493 height 180
copy div "Kādu izmēru objekti pieder mikropasaules kategorijai? Mazāki par 0,1 mm No 0,1 …"
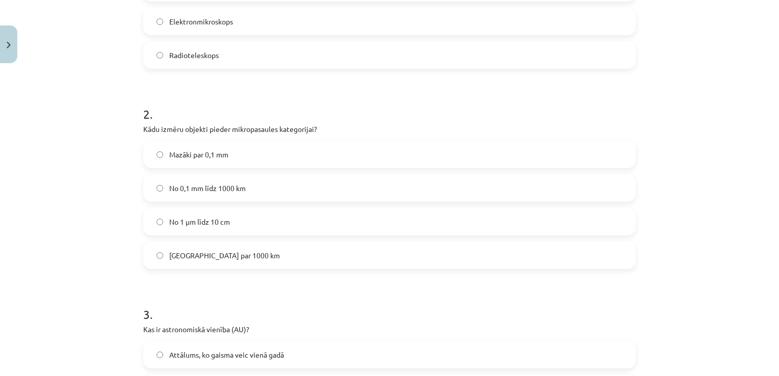
click at [220, 277] on form "1 . Kura ierīce tika izveidota, lai novērotu atomus? Gaismas mikroskops Skenējo…" at bounding box center [389, 380] width 493 height 982
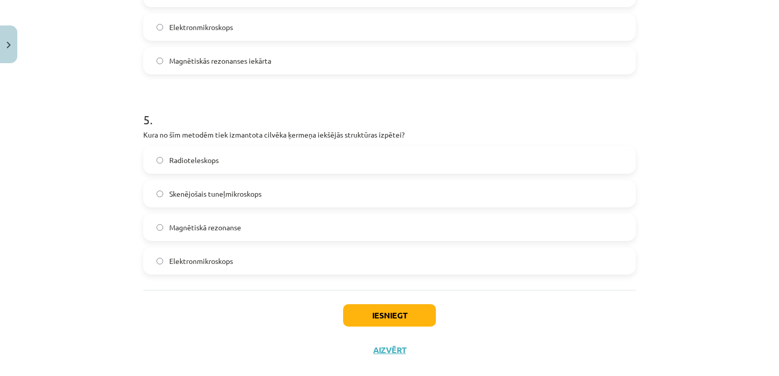
scroll to position [942, 0]
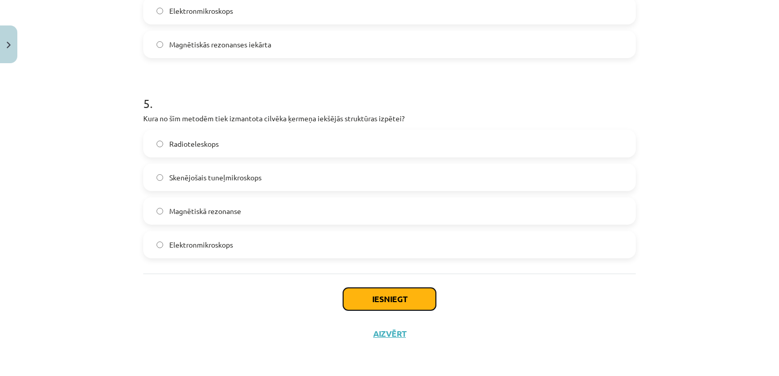
click at [354, 298] on button "Iesniegt" at bounding box center [389, 299] width 93 height 22
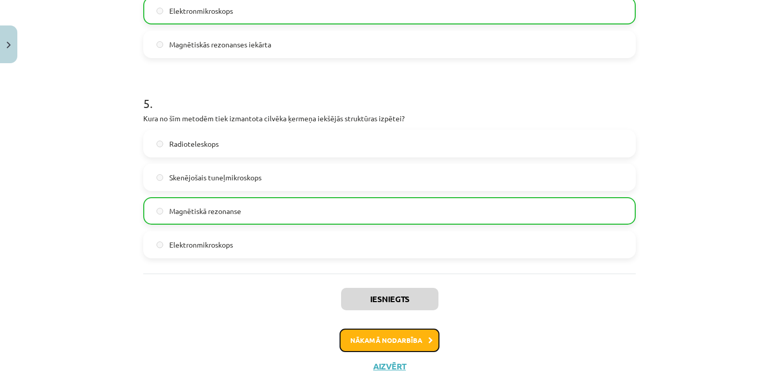
click at [375, 342] on button "Nākamā nodarbība" at bounding box center [390, 340] width 100 height 23
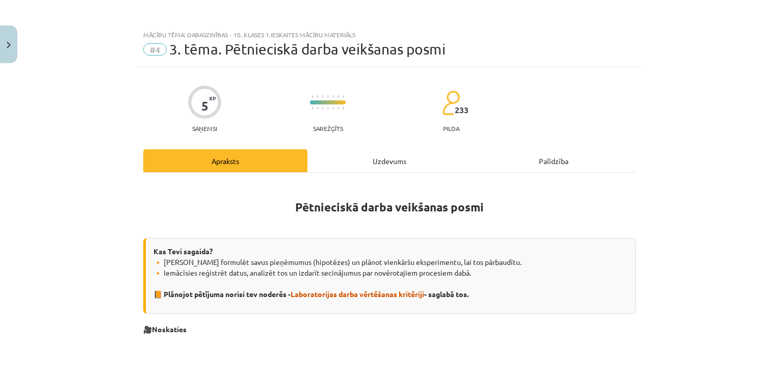
scroll to position [0, 0]
click at [14, 49] on button "Close" at bounding box center [8, 44] width 17 height 38
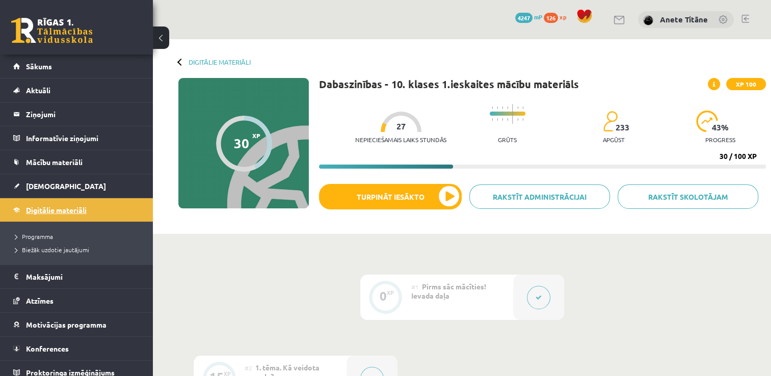
click at [81, 204] on link "Digitālie materiāli" at bounding box center [76, 209] width 127 height 23
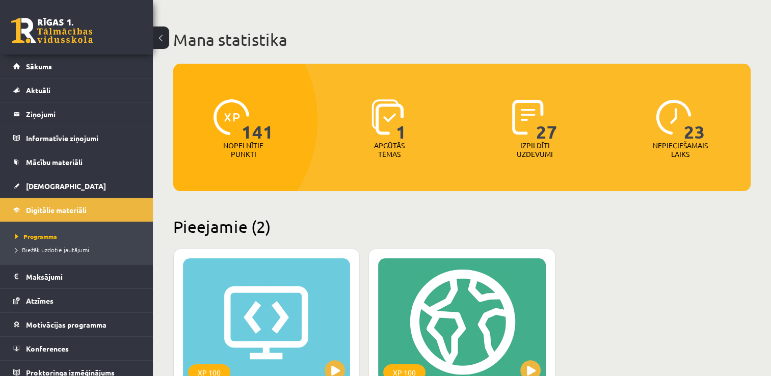
scroll to position [41, 0]
